Goal: Information Seeking & Learning: Learn about a topic

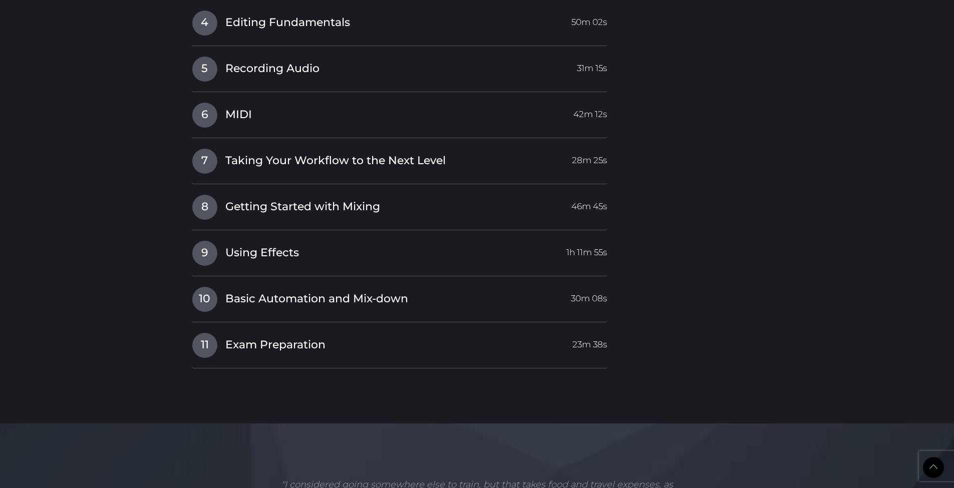
scroll to position [1665, 0]
click at [284, 246] on span "Using Effects" at bounding box center [262, 254] width 74 height 16
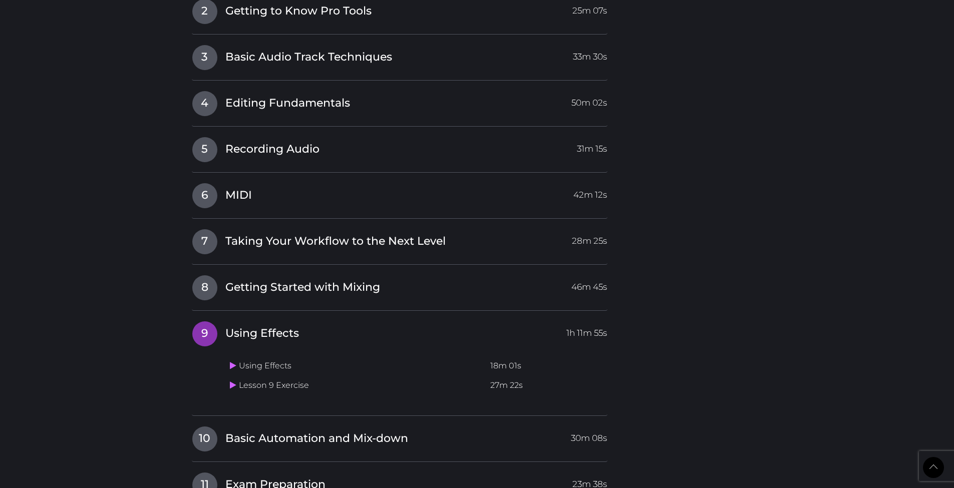
scroll to position [1346, 0]
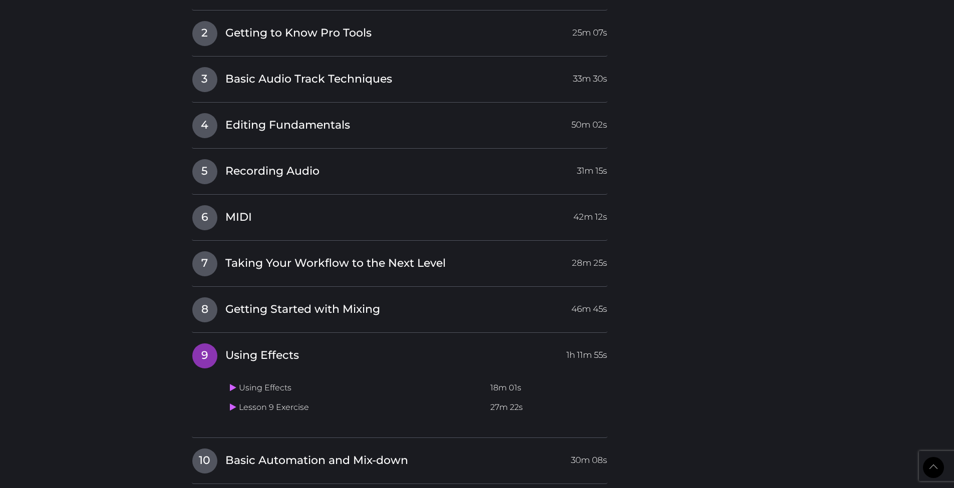
click at [582, 344] on span "1h 11m 55s" at bounding box center [587, 353] width 41 height 18
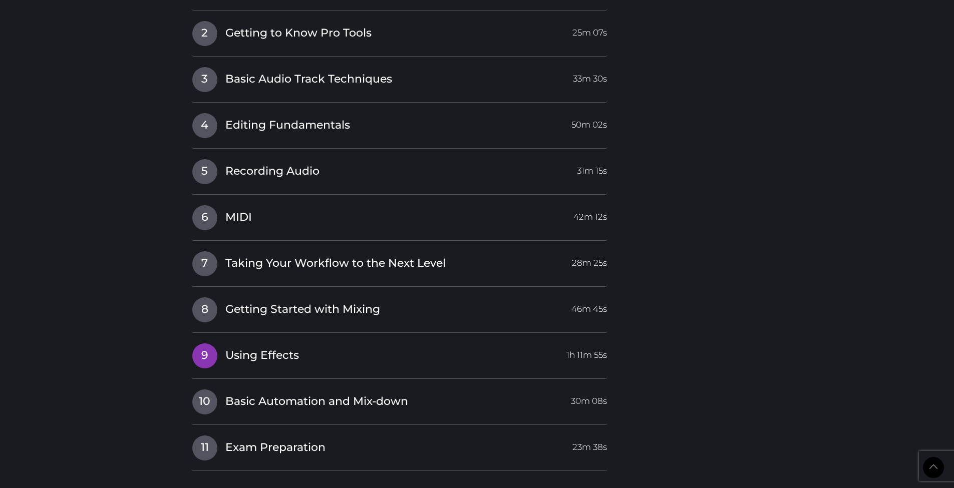
click at [582, 344] on span "1h 11m 55s" at bounding box center [587, 353] width 41 height 18
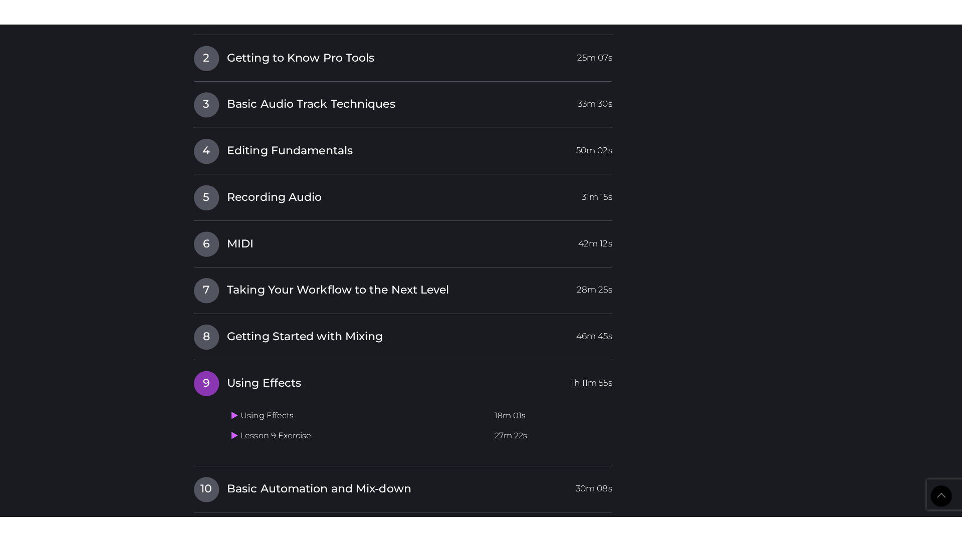
scroll to position [1368, 0]
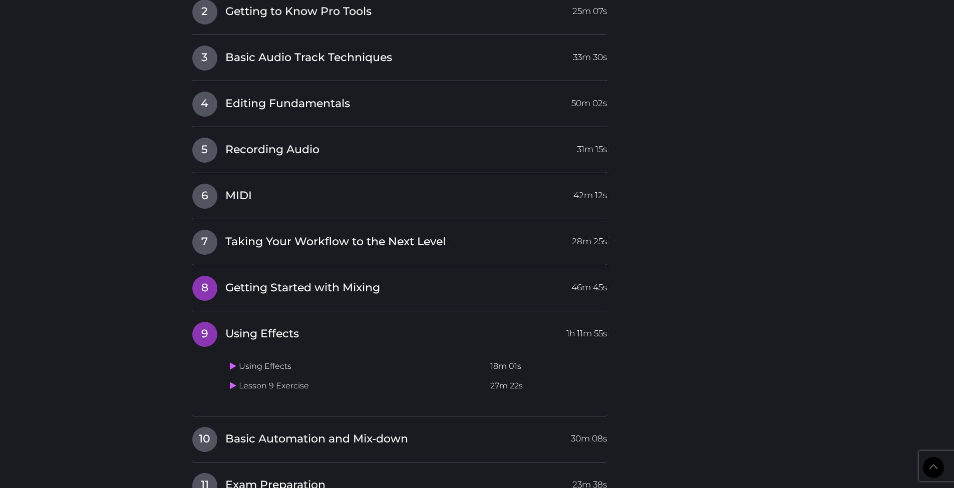
click at [363, 281] on span "Getting Started with Mixing" at bounding box center [302, 289] width 155 height 16
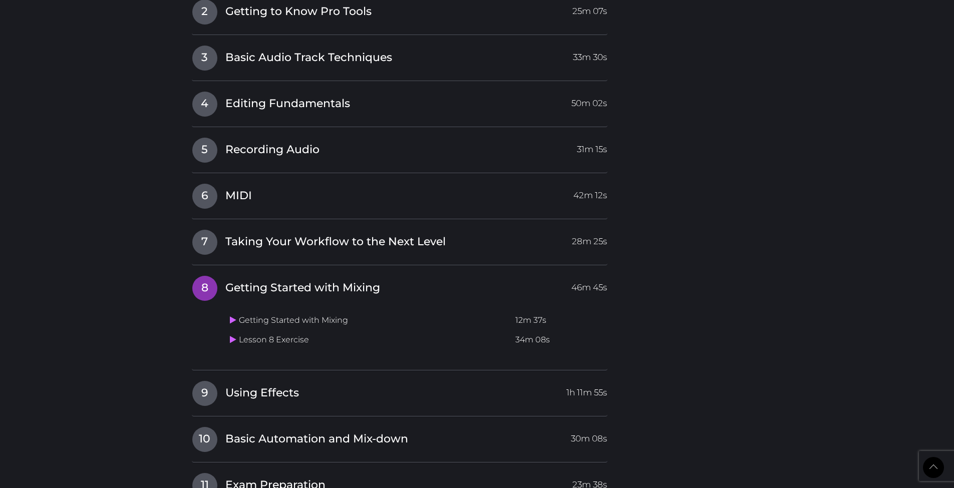
click at [363, 281] on span "Getting Started with Mixing" at bounding box center [302, 289] width 155 height 16
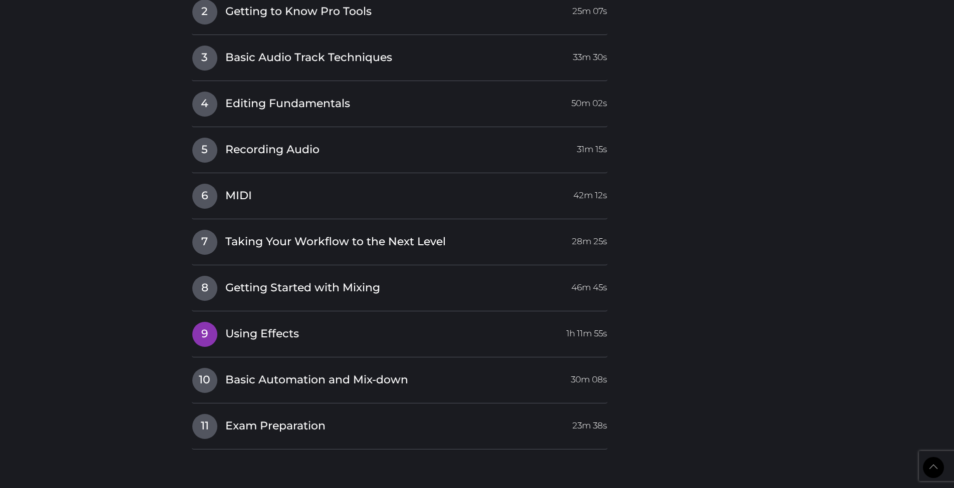
click at [290, 327] on span "Using Effects" at bounding box center [262, 335] width 74 height 16
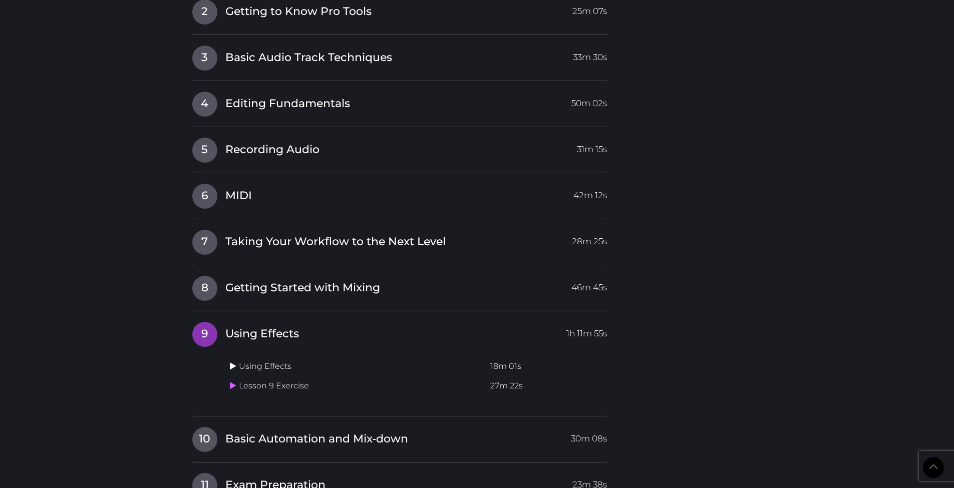
click at [233, 362] on icon at bounding box center [233, 366] width 7 height 8
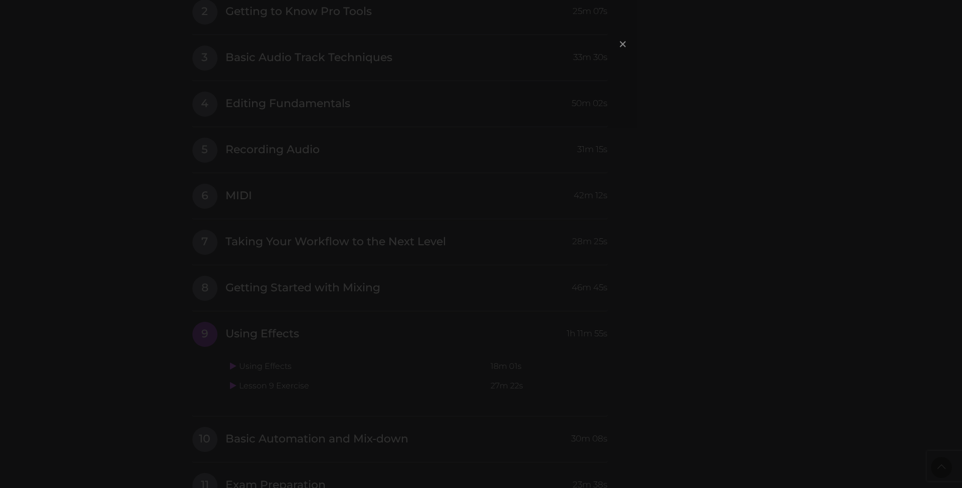
click at [622, 47] on span "×" at bounding box center [623, 44] width 10 height 22
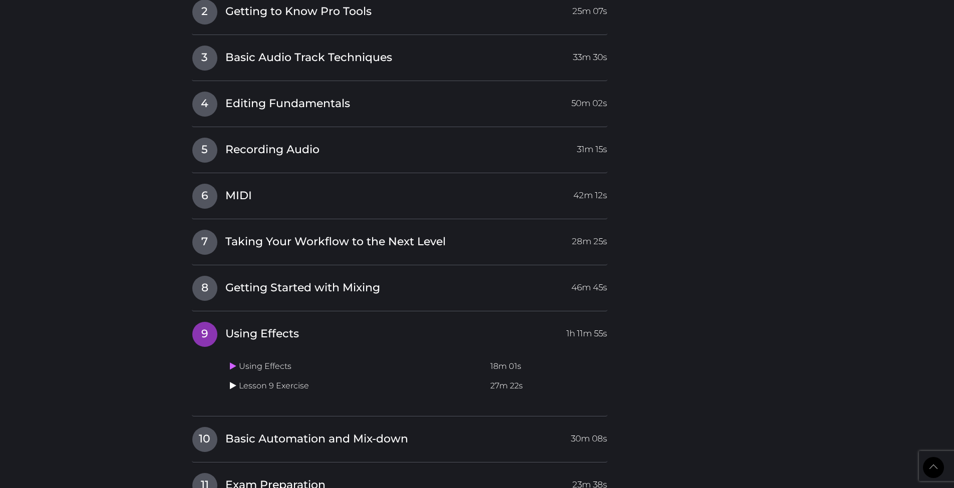
click at [230, 382] on icon at bounding box center [233, 386] width 7 height 8
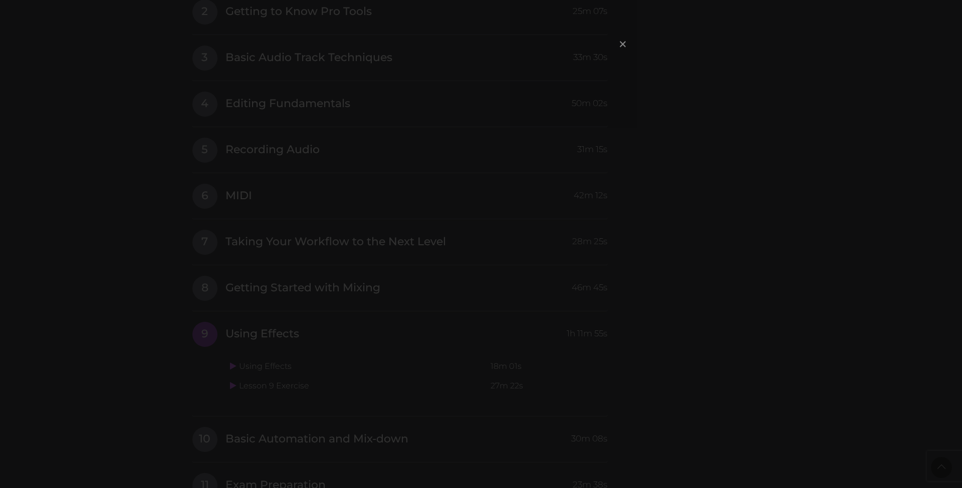
click at [622, 45] on span "×" at bounding box center [623, 44] width 10 height 22
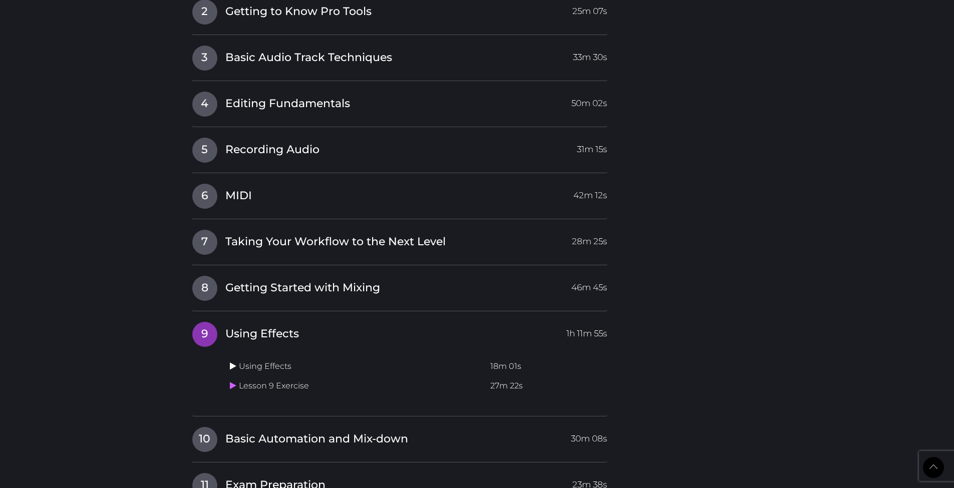
click at [234, 362] on icon at bounding box center [233, 366] width 7 height 8
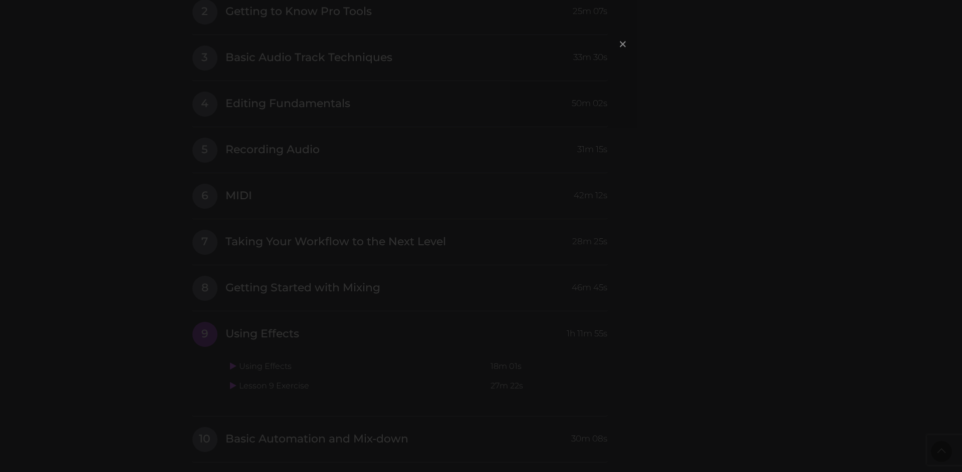
click at [623, 47] on span "×" at bounding box center [623, 44] width 10 height 22
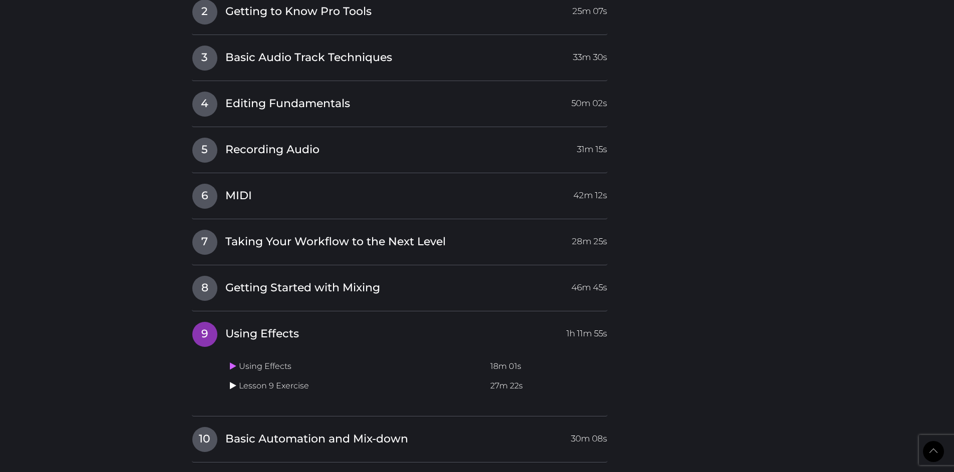
click at [232, 382] on icon at bounding box center [233, 386] width 7 height 8
